Goal: Use online tool/utility: Utilize a website feature to perform a specific function

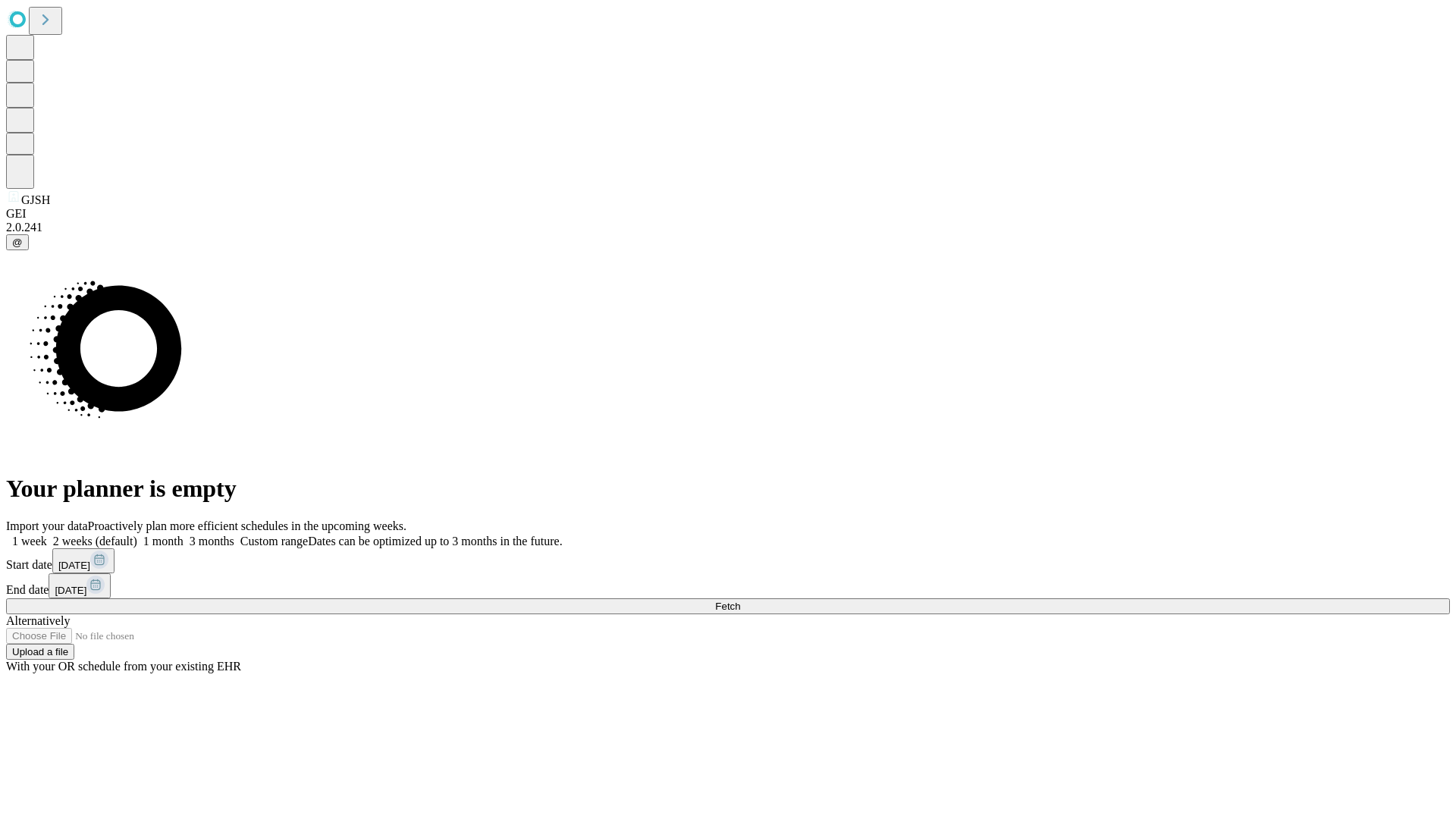
click at [740, 601] on span "Fetch" at bounding box center [728, 606] width 25 height 11
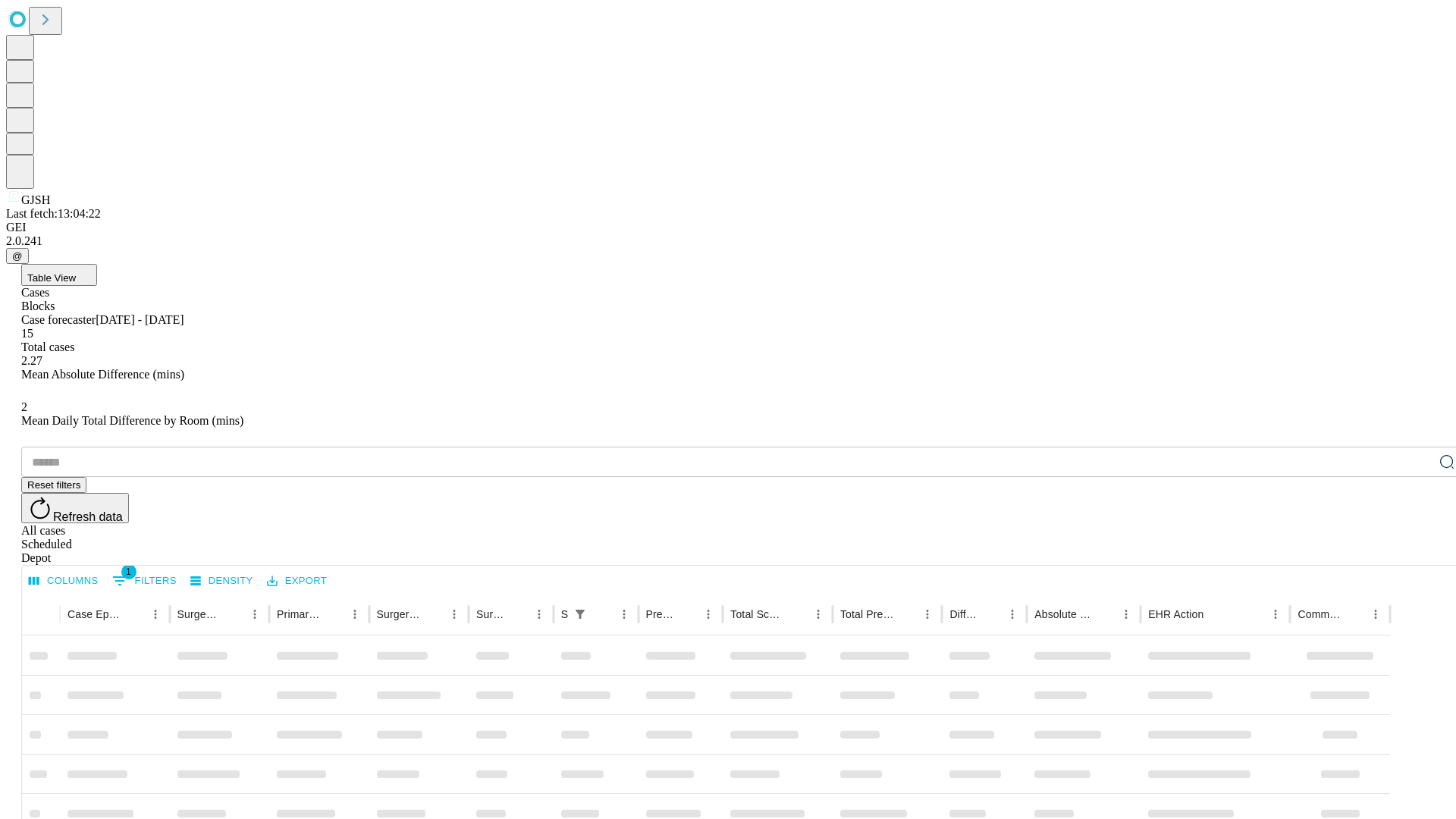
click at [76, 272] on span "Table View" at bounding box center [51, 277] width 49 height 11
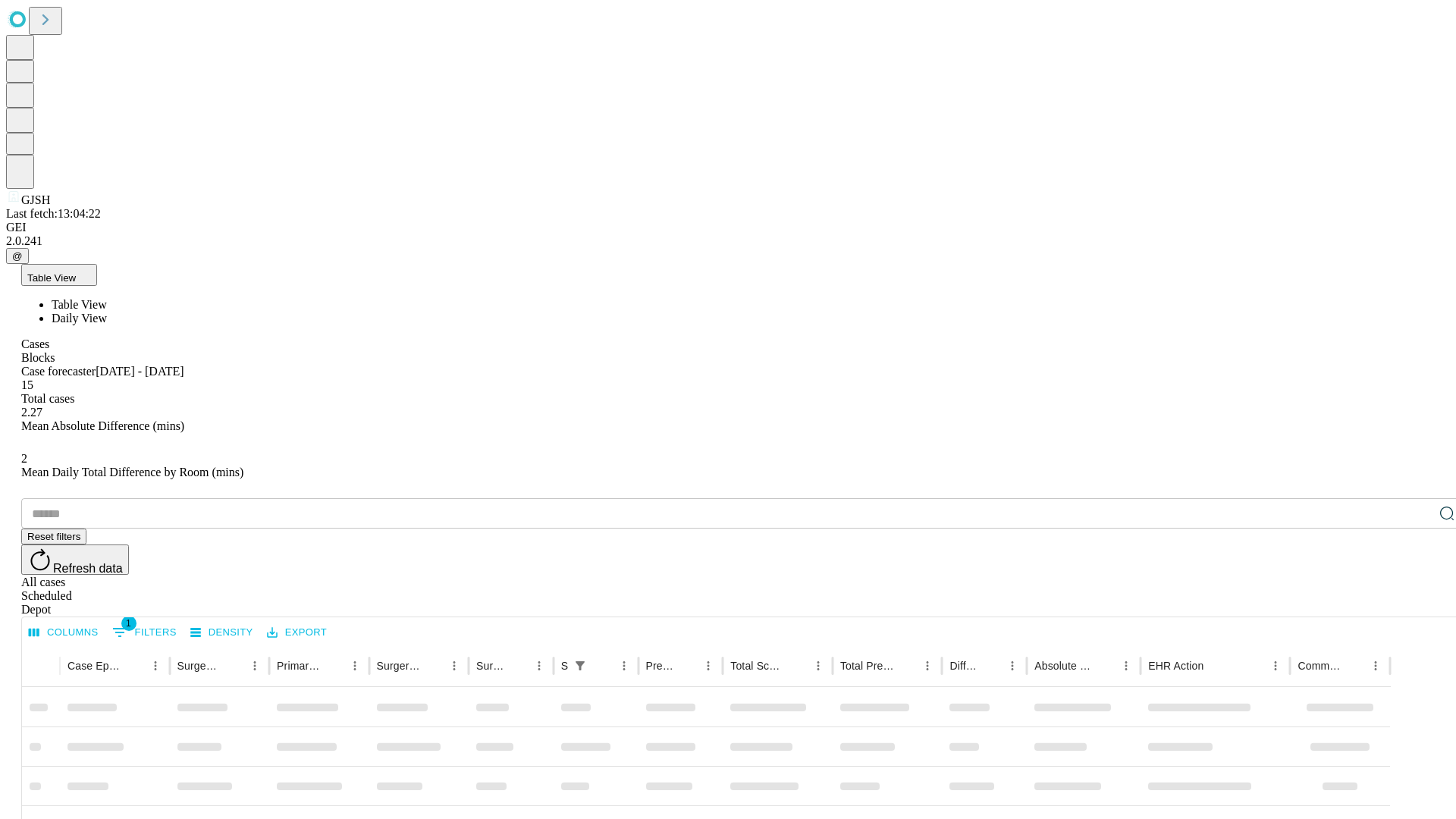
click at [107, 311] on span "Daily View" at bounding box center [79, 317] width 55 height 13
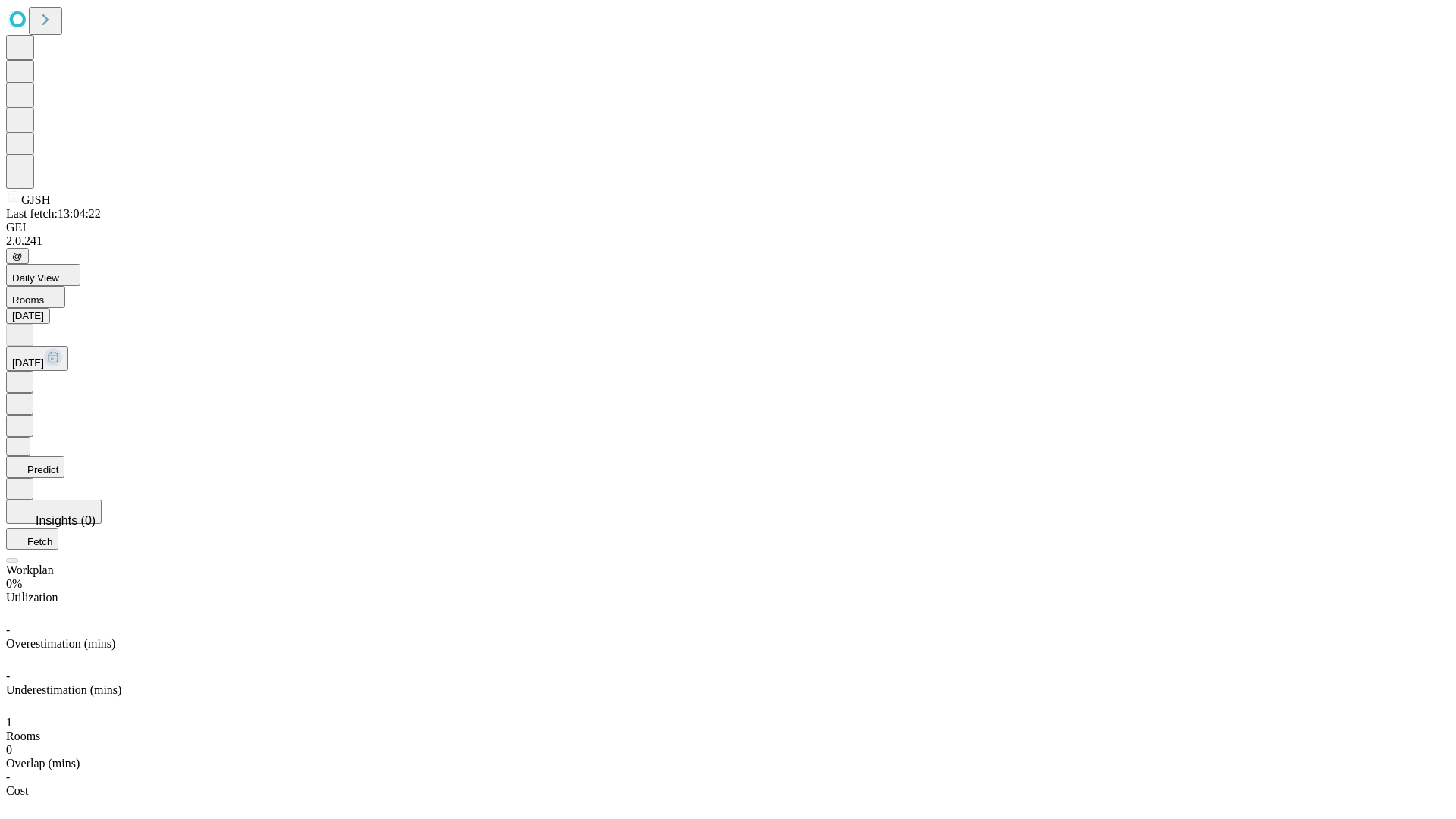
click at [65, 456] on button "Predict" at bounding box center [35, 467] width 59 height 22
